Goal: Check status

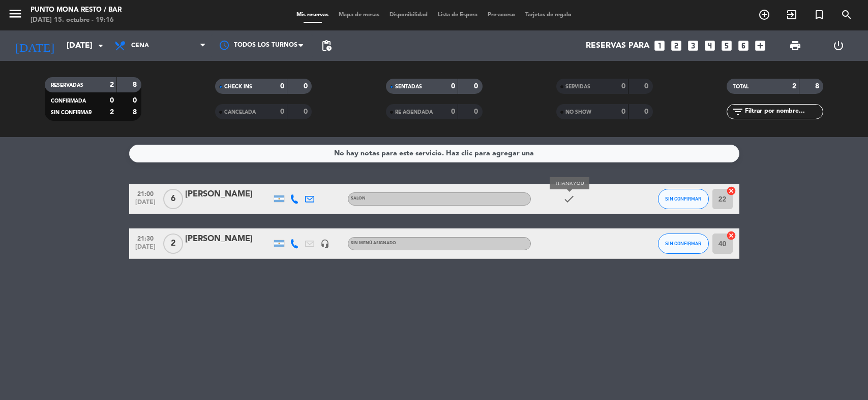
click at [566, 203] on icon "check" at bounding box center [569, 199] width 12 height 12
click at [554, 206] on div "check" at bounding box center [576, 199] width 91 height 30
click at [563, 199] on icon "check" at bounding box center [569, 199] width 12 height 12
click at [566, 201] on icon "check" at bounding box center [569, 199] width 12 height 12
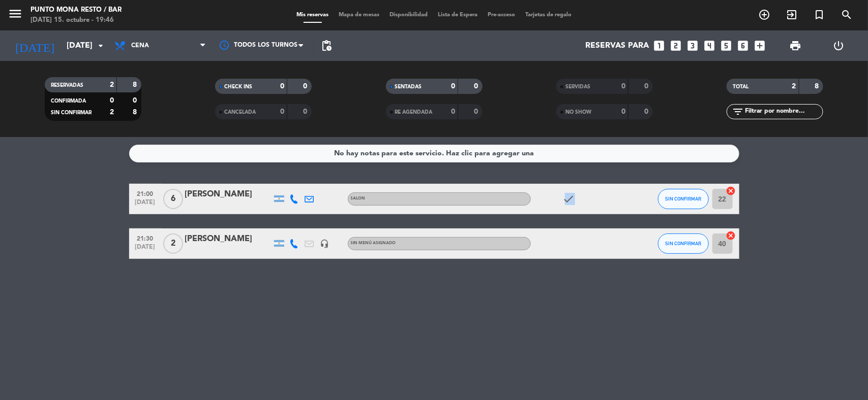
click at [566, 201] on icon "check" at bounding box center [569, 199] width 12 height 12
click at [621, 367] on div "No hay notas para este servicio. Haz clic para agregar una 21:00 [DATE] 6 [PERS…" at bounding box center [434, 268] width 868 height 263
click at [776, 220] on bookings-row "21:00 [DATE] 6 [PERSON_NAME] SALON check SIN CONFIRMAR 22 cancel 21:30 [DATE] 2…" at bounding box center [434, 221] width 868 height 75
click at [342, 14] on span "Mapa de mesas" at bounding box center [358, 15] width 51 height 6
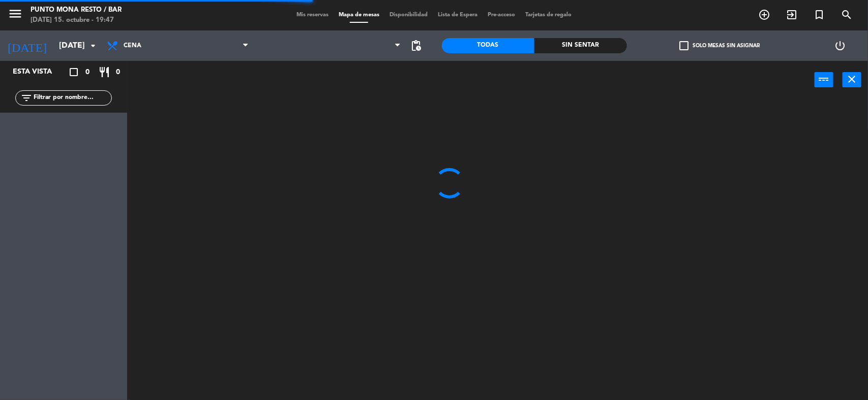
click at [305, 17] on span "Mis reservas" at bounding box center [312, 15] width 42 height 6
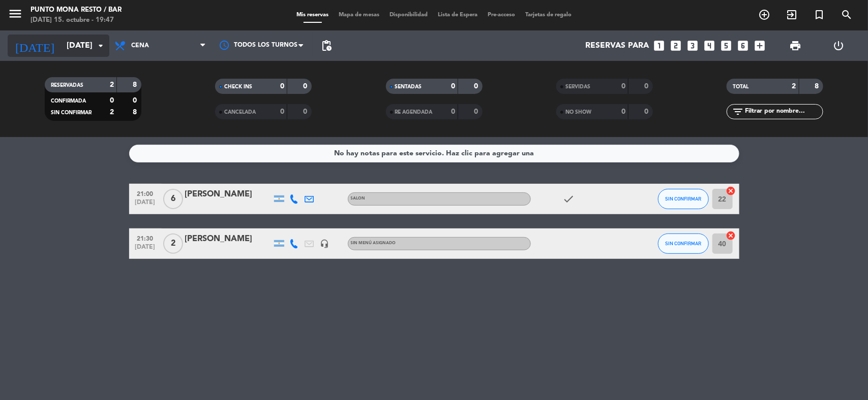
click at [83, 42] on input "[DATE]" at bounding box center [114, 46] width 107 height 20
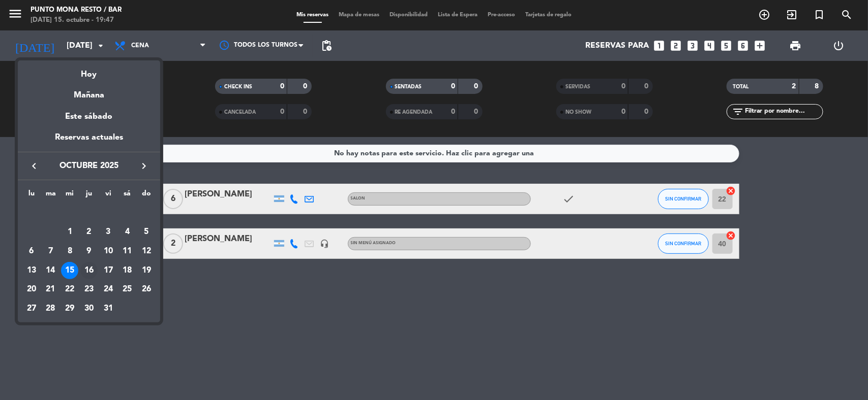
click at [89, 272] on div "16" at bounding box center [88, 270] width 17 height 17
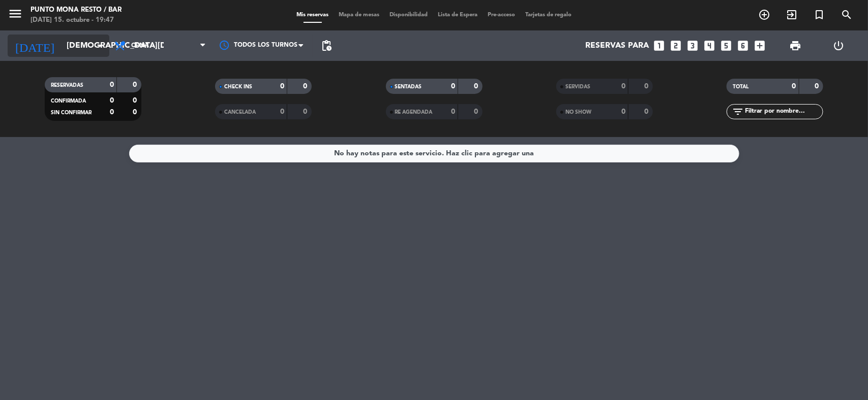
click at [90, 44] on input "[DEMOGRAPHIC_DATA][DATE]" at bounding box center [114, 46] width 107 height 20
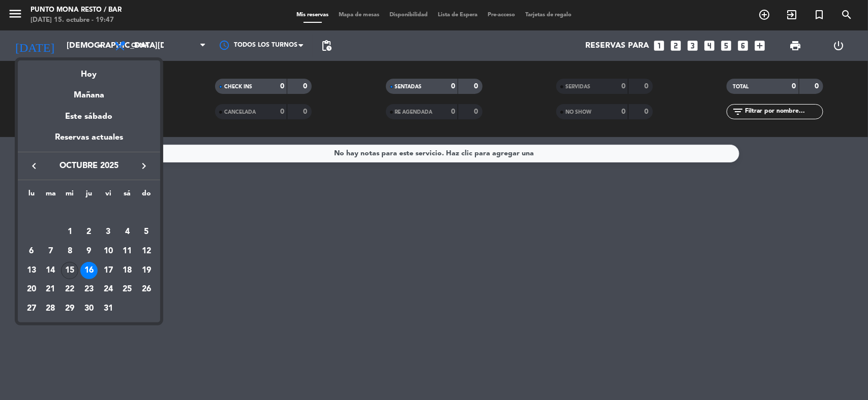
click at [70, 268] on div "15" at bounding box center [69, 270] width 17 height 17
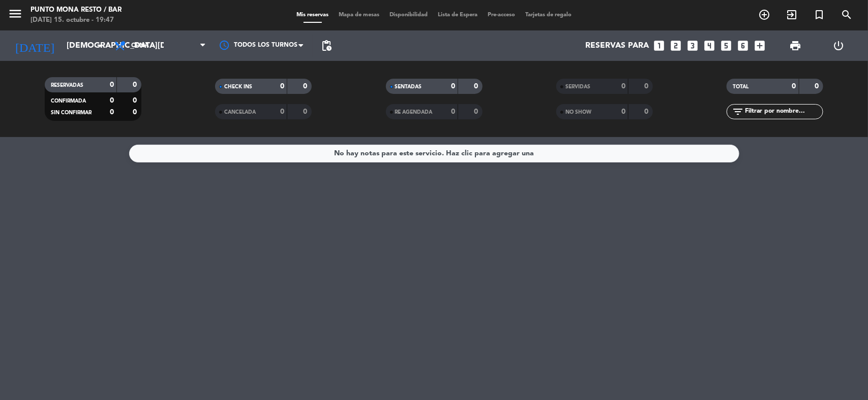
type input "[DATE]"
